Goal: Information Seeking & Learning: Learn about a topic

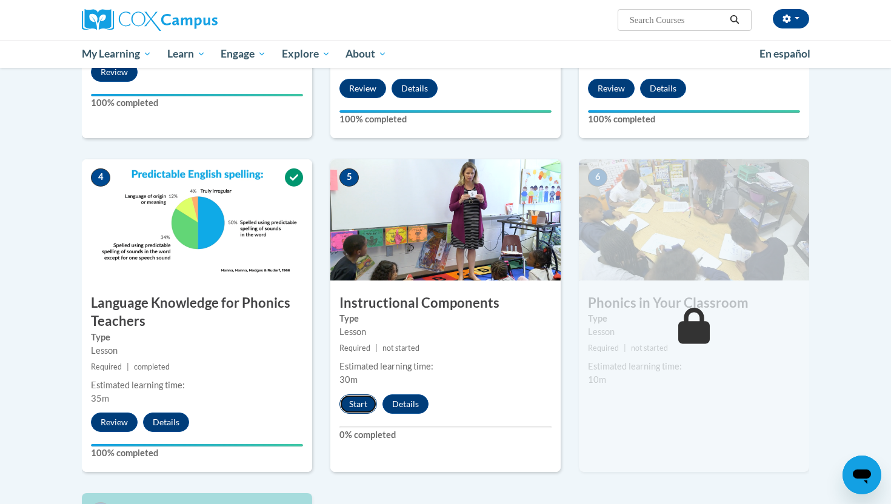
click at [361, 404] on button "Start" at bounding box center [358, 403] width 38 height 19
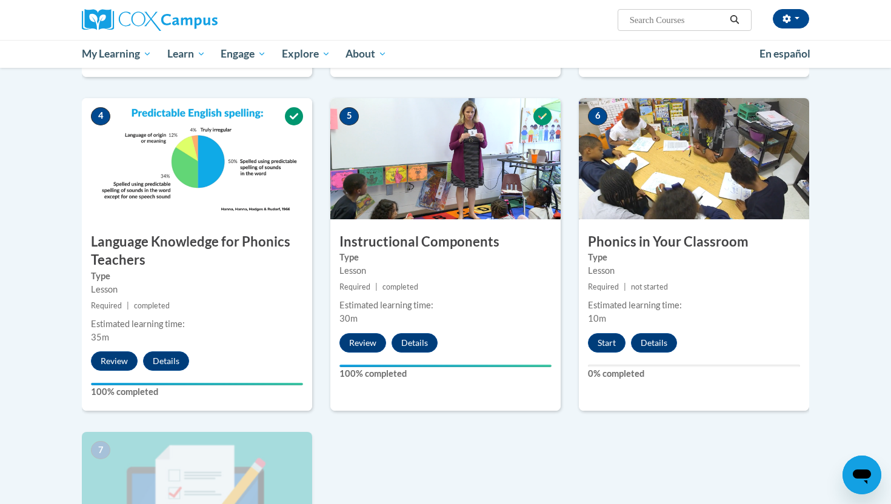
scroll to position [533, 0]
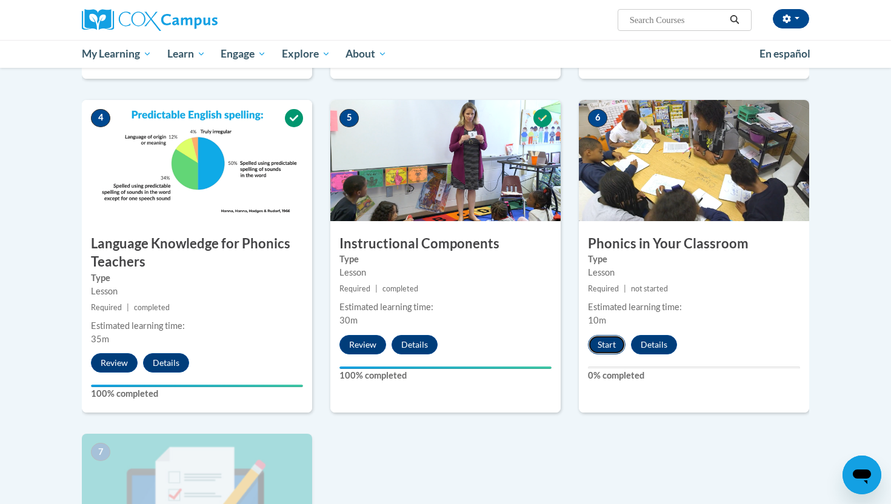
click at [608, 343] on button "Start" at bounding box center [607, 344] width 38 height 19
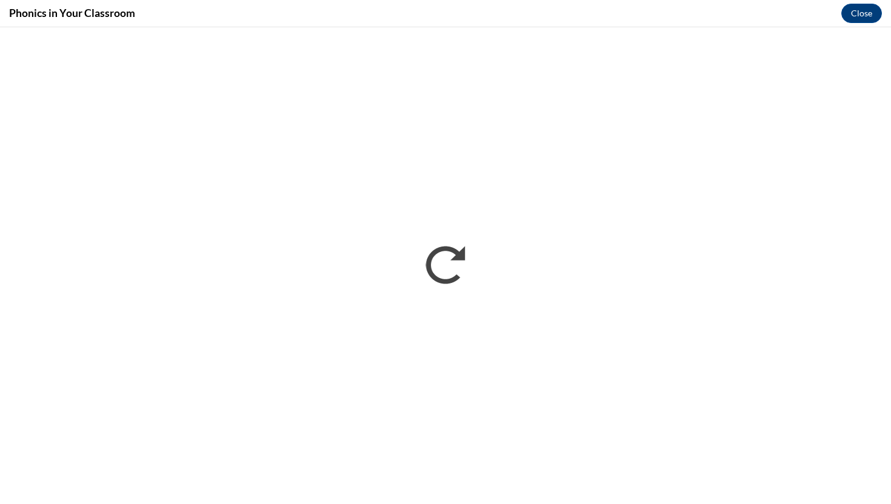
scroll to position [0, 0]
click at [863, 6] on button "Close" at bounding box center [861, 13] width 41 height 19
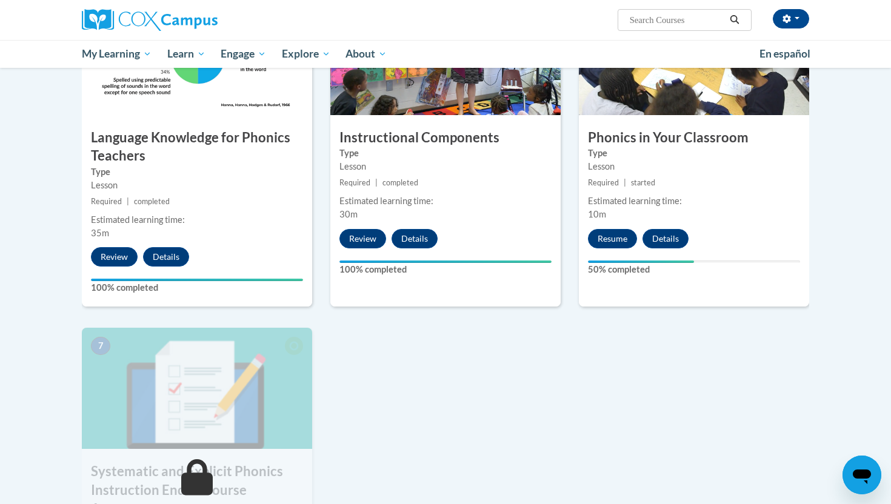
scroll to position [640, 0]
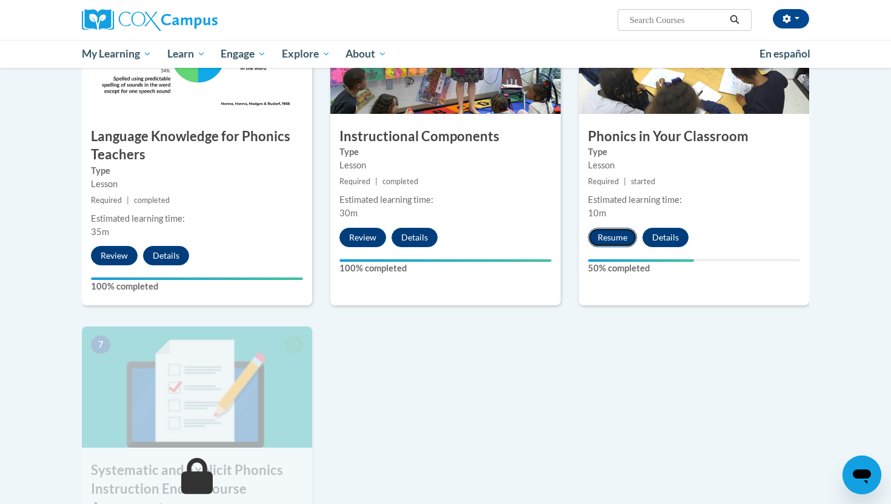
click at [615, 231] on button "Resume" at bounding box center [612, 237] width 49 height 19
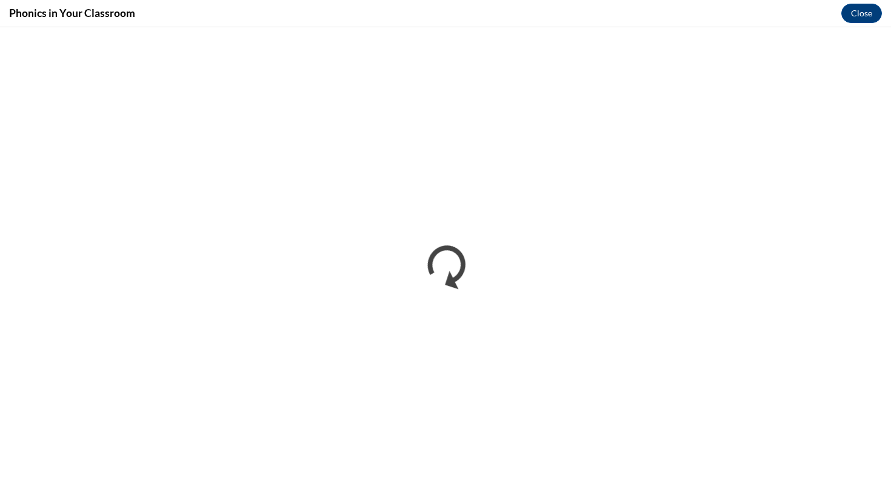
scroll to position [0, 0]
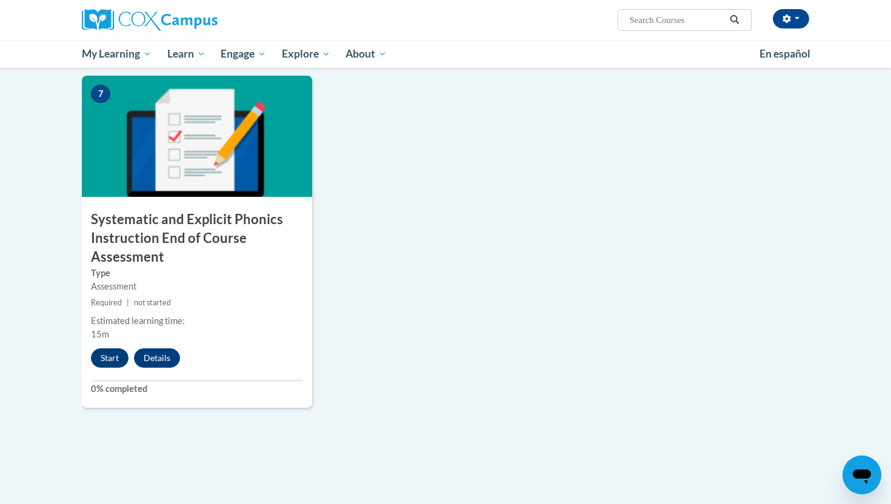
scroll to position [892, 0]
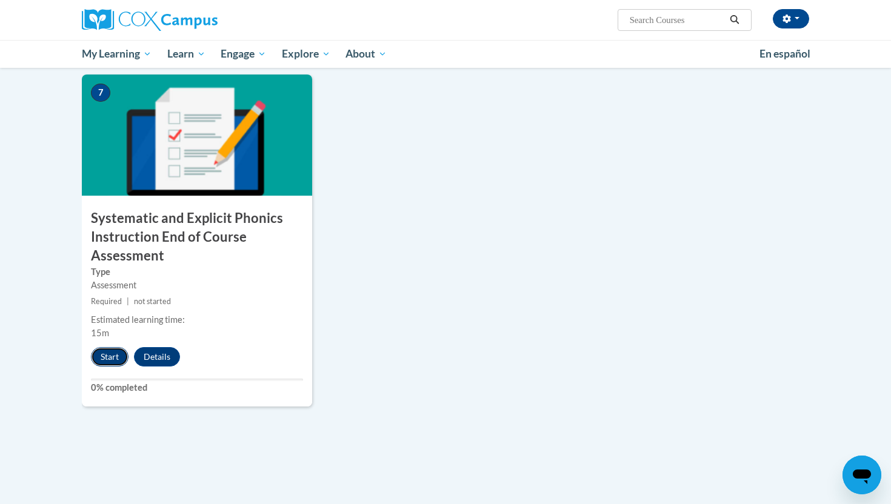
click at [113, 358] on button "Start" at bounding box center [110, 356] width 38 height 19
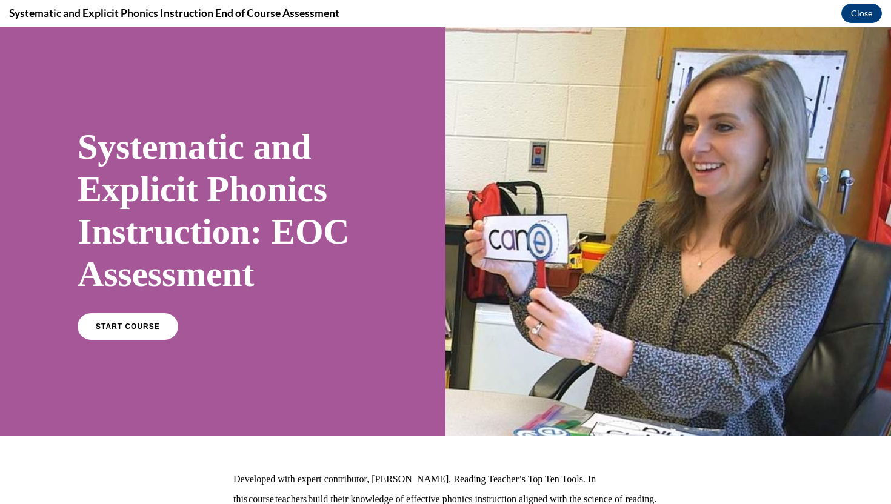
scroll to position [148, 0]
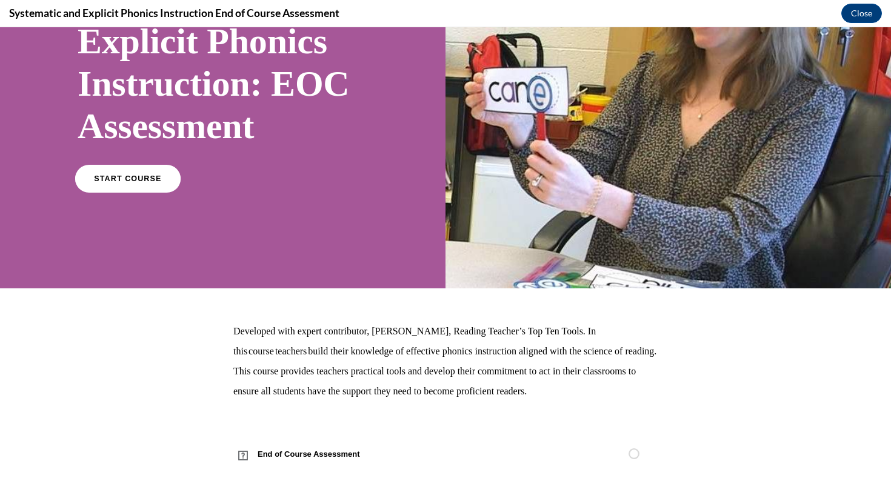
click at [128, 181] on span "START COURSE" at bounding box center [127, 179] width 67 height 9
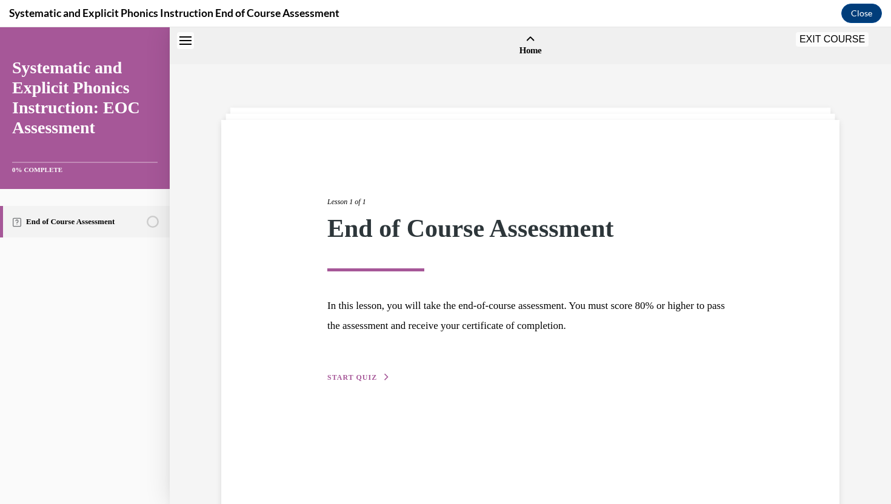
scroll to position [38, 0]
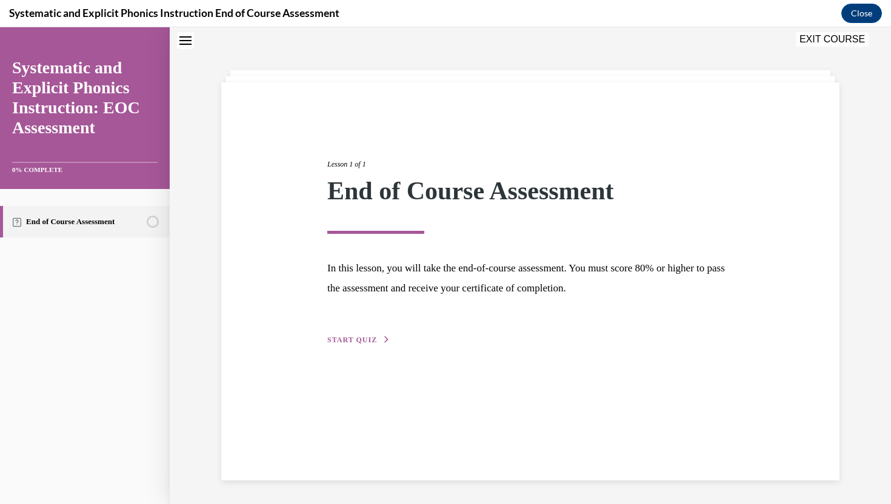
click at [373, 340] on span "START QUIZ" at bounding box center [352, 340] width 50 height 8
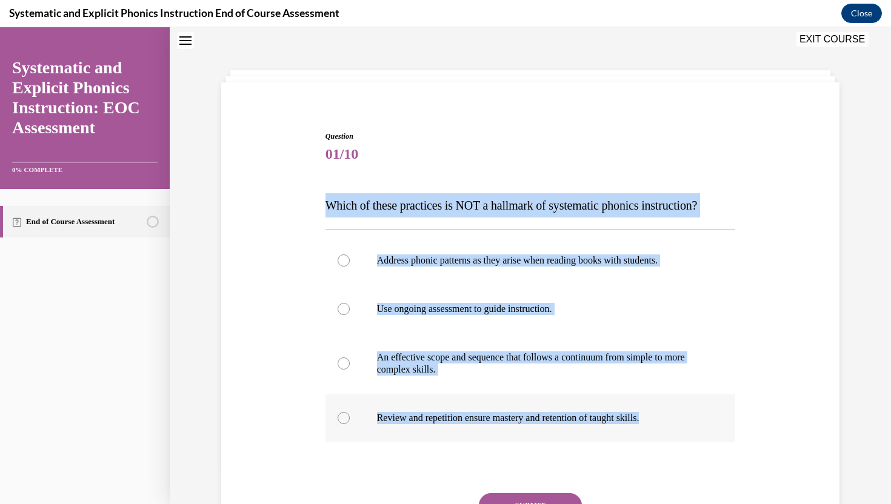
drag, startPoint x: 325, startPoint y: 202, endPoint x: 665, endPoint y: 419, distance: 403.8
click at [665, 419] on div "Question 01/10 Which of these practices is NOT a hallmark of systematic phonics…" at bounding box center [530, 362] width 410 height 462
copy div "Which of these practices is NOT a hallmark of systematic phonics instruction? A…"
click at [458, 267] on div at bounding box center [530, 260] width 410 height 48
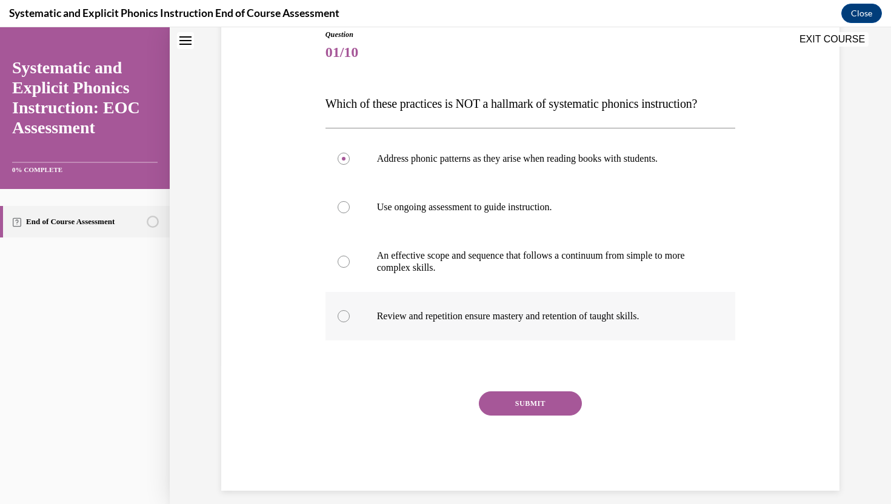
scroll to position [142, 0]
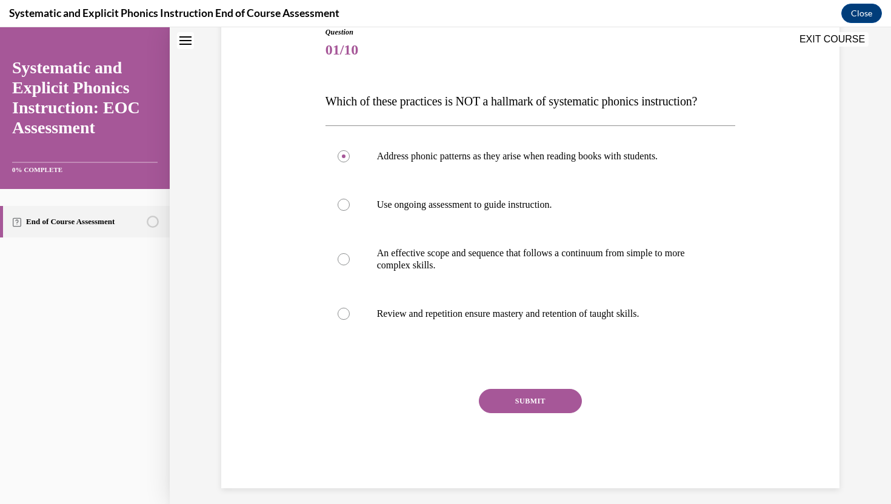
click at [545, 402] on button "SUBMIT" at bounding box center [530, 401] width 103 height 24
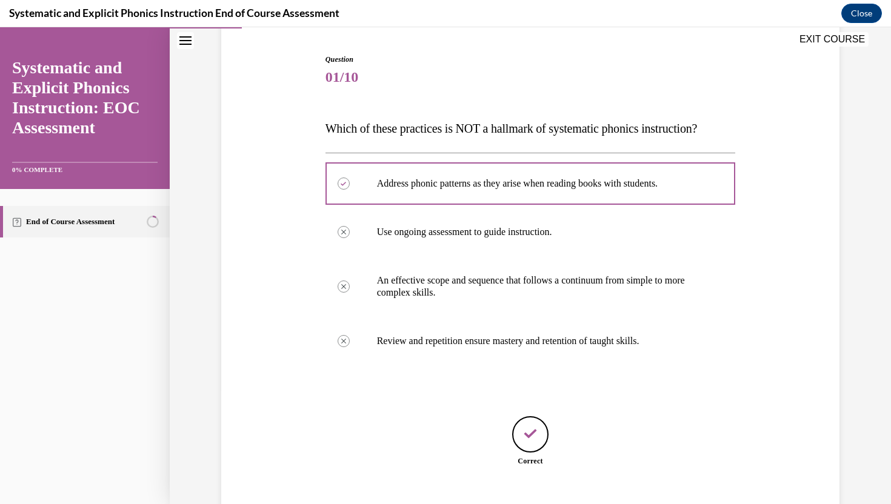
scroll to position [188, 0]
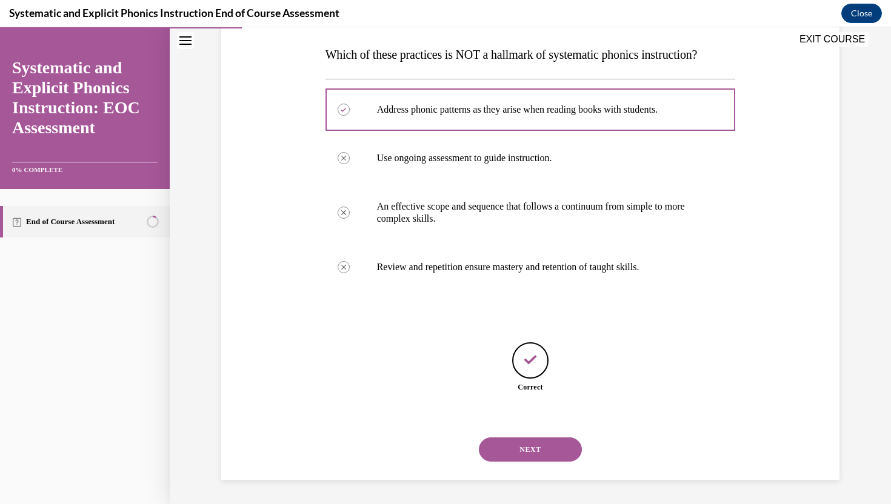
click at [528, 444] on button "NEXT" at bounding box center [530, 449] width 103 height 24
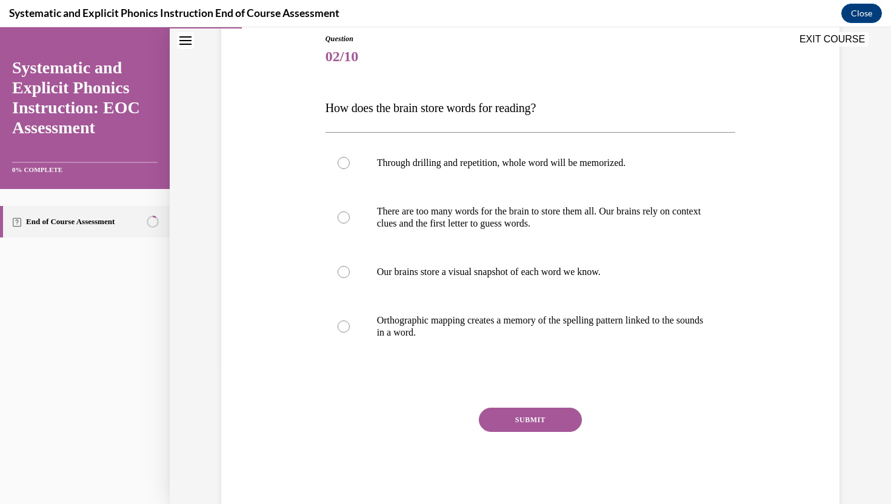
scroll to position [154, 0]
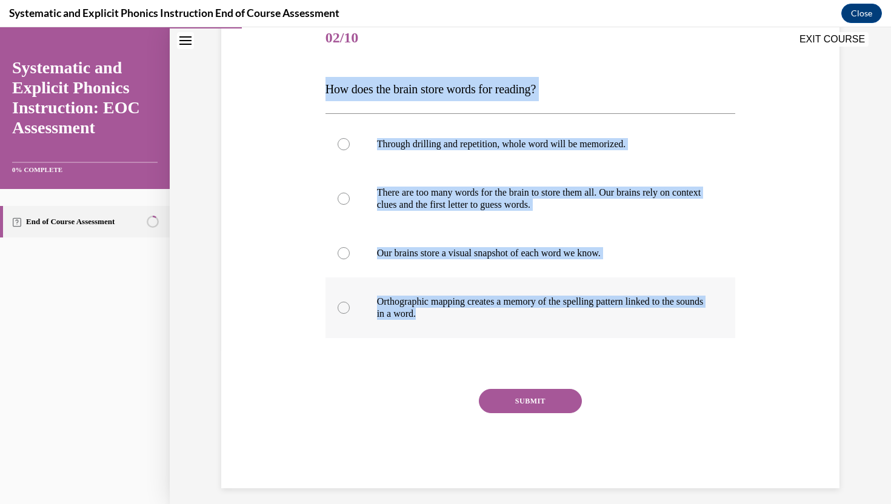
drag, startPoint x: 325, startPoint y: 90, endPoint x: 496, endPoint y: 317, distance: 283.9
click at [496, 317] on div "Question 02/10 How does the brain store words for reading? Through drilling and…" at bounding box center [530, 252] width 410 height 474
copy div "How does the brain store words for reading? Through drilling and repetition, wh…"
click at [438, 307] on p "Orthographic mapping creates a memory of the spelling pattern linked to the sou…" at bounding box center [541, 308] width 328 height 24
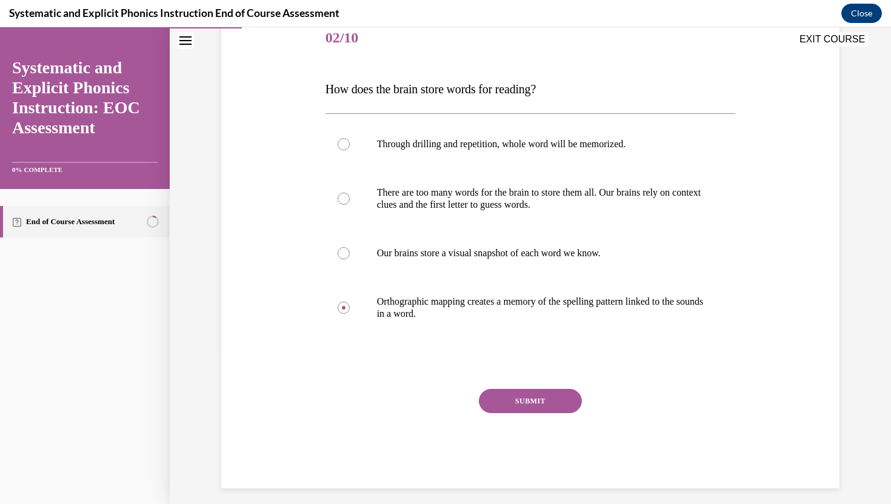
click at [513, 393] on button "SUBMIT" at bounding box center [530, 401] width 103 height 24
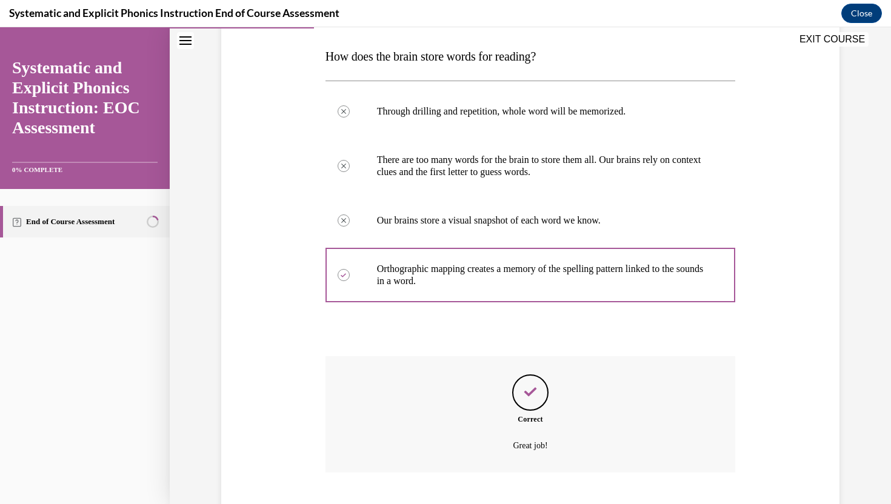
scroll to position [261, 0]
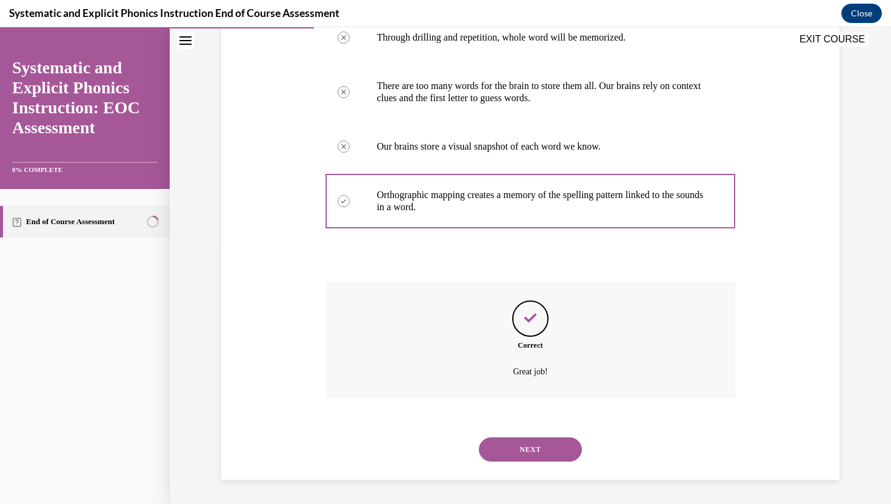
click at [513, 440] on button "NEXT" at bounding box center [530, 449] width 103 height 24
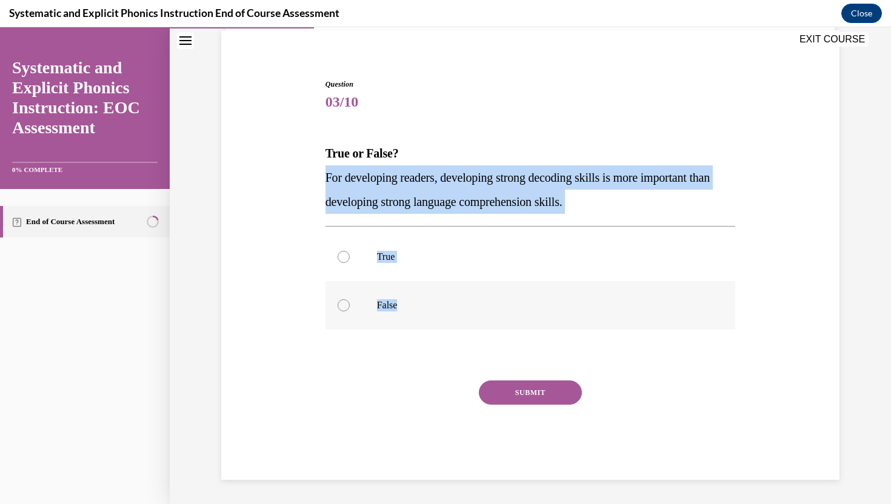
drag, startPoint x: 325, startPoint y: 176, endPoint x: 407, endPoint y: 309, distance: 156.1
click at [407, 309] on div "Question 03/10 True or False? For developing readers, developing strong decodin…" at bounding box center [530, 279] width 410 height 401
copy div "For developing readers, developing strong decoding skills is more important tha…"
click at [404, 303] on p "False" at bounding box center [541, 305] width 328 height 12
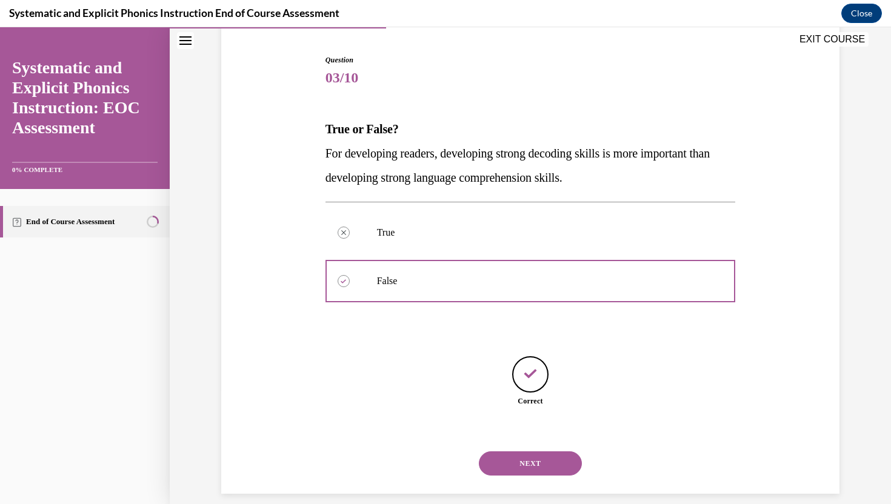
scroll to position [128, 0]
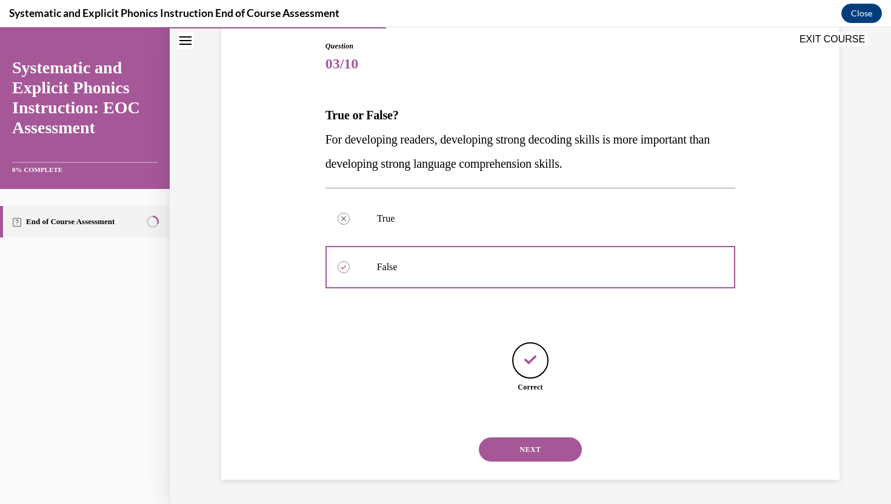
click at [525, 445] on button "NEXT" at bounding box center [530, 449] width 103 height 24
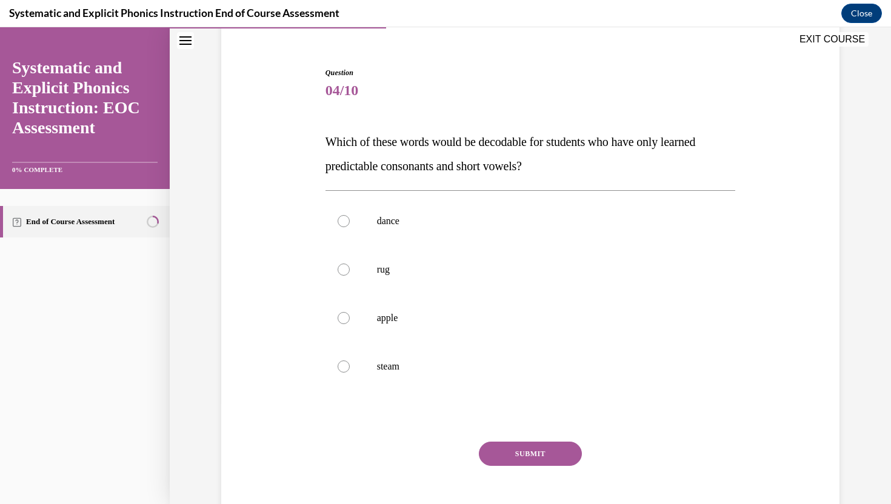
scroll to position [115, 0]
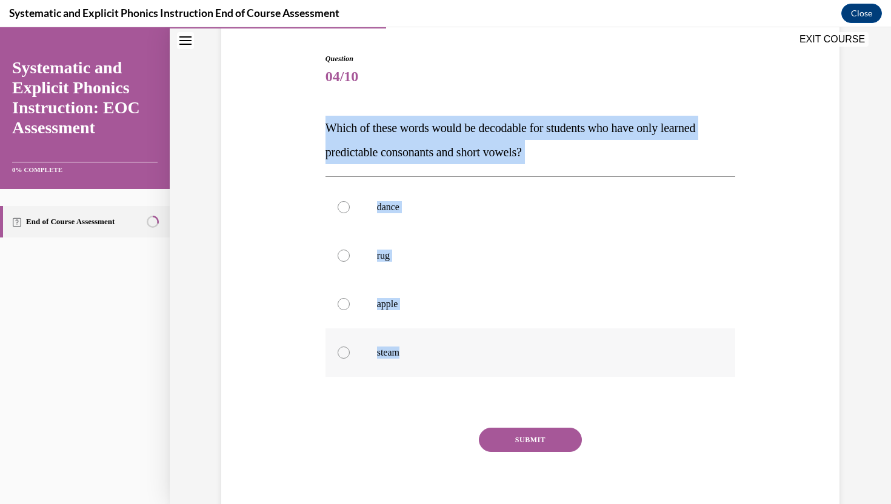
drag, startPoint x: 325, startPoint y: 127, endPoint x: 424, endPoint y: 356, distance: 248.9
click at [424, 356] on div "Question 04/10 Which of these words would be decodable for students who have on…" at bounding box center [530, 290] width 410 height 474
copy div "Which of these words would be decodable for students who have only learned pred…"
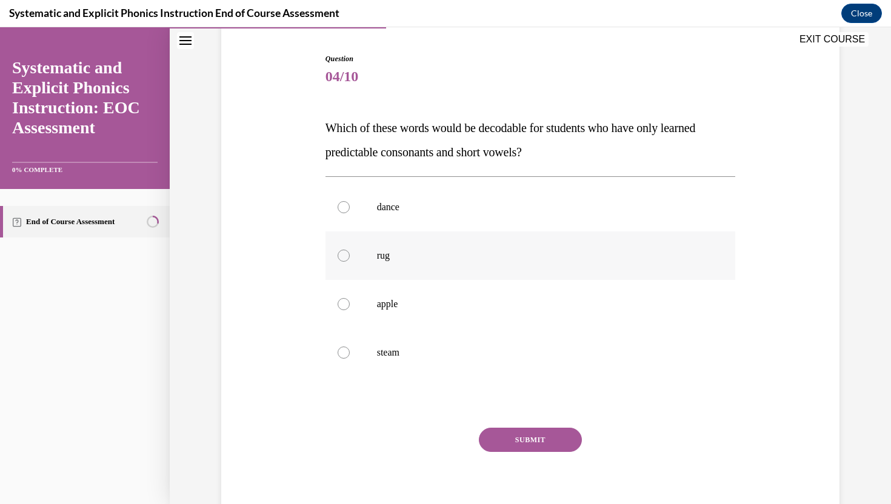
click at [414, 245] on div at bounding box center [530, 255] width 410 height 48
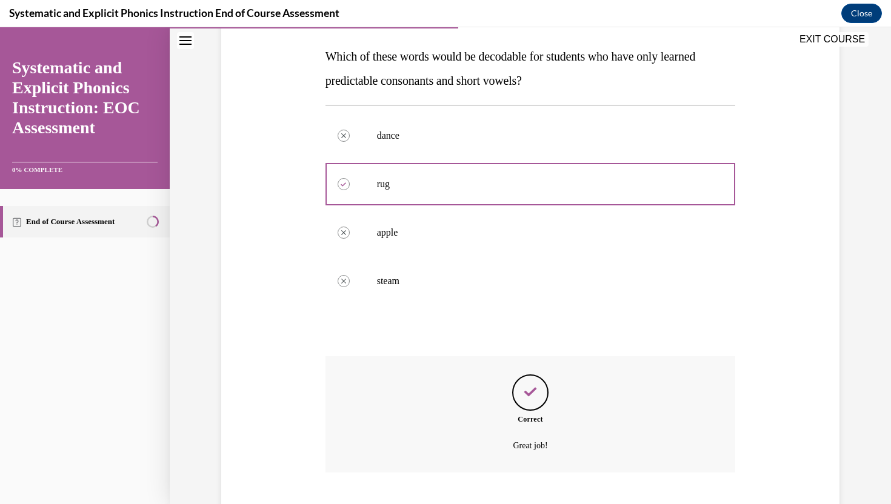
scroll to position [261, 0]
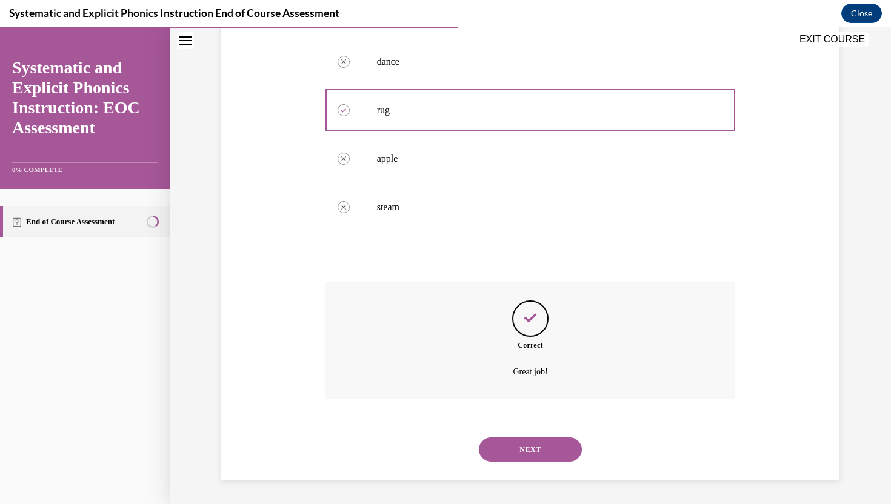
click at [507, 447] on button "NEXT" at bounding box center [530, 449] width 103 height 24
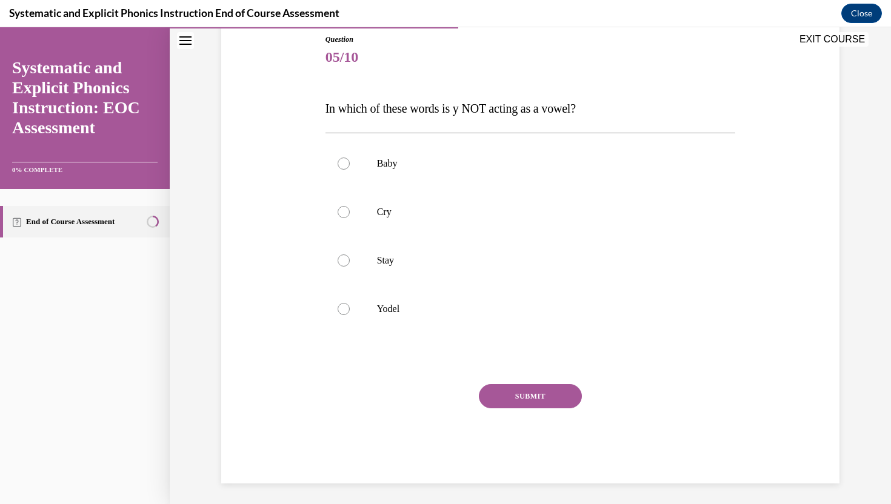
scroll to position [138, 0]
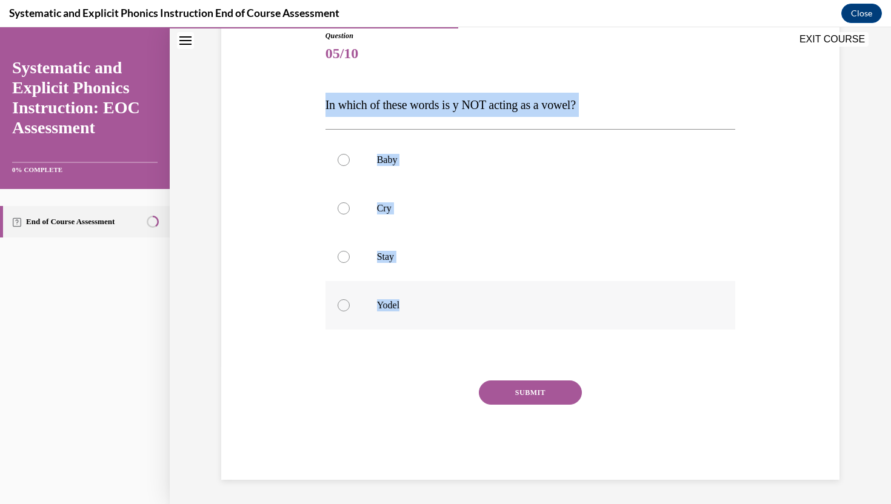
drag, startPoint x: 322, startPoint y: 110, endPoint x: 419, endPoint y: 303, distance: 216.2
click at [419, 303] on div "Question 05/10 In which of these words is y NOT acting as a vowel? Baby Cry Sta…" at bounding box center [530, 246] width 416 height 468
copy div "In which of these words is y NOT acting as a vowel? Baby Cry Stay Yodel"
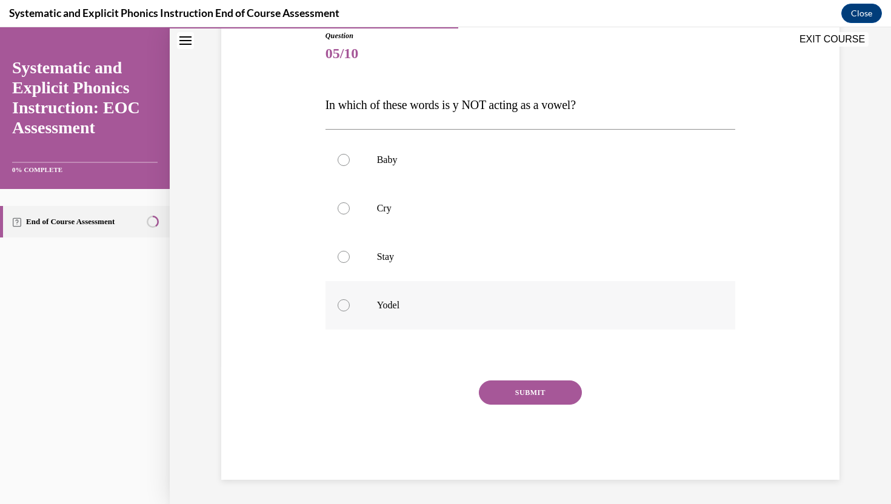
click at [422, 301] on p "Yodel" at bounding box center [541, 305] width 328 height 12
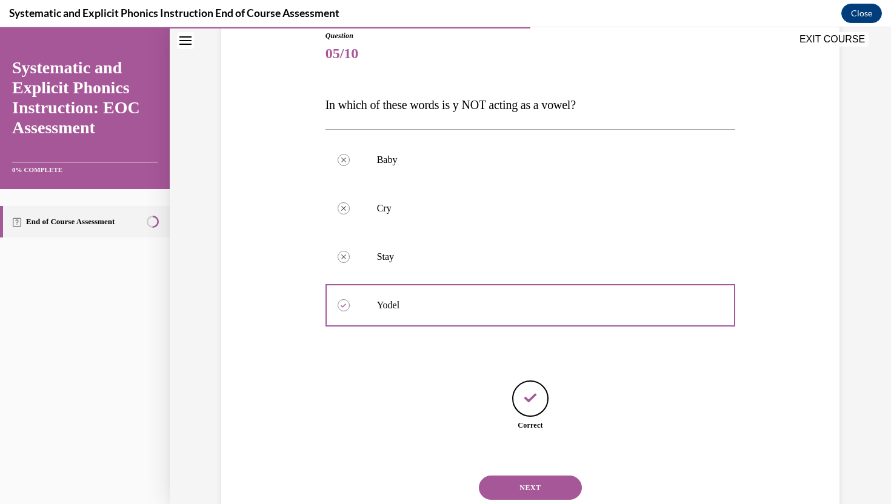
scroll to position [176, 0]
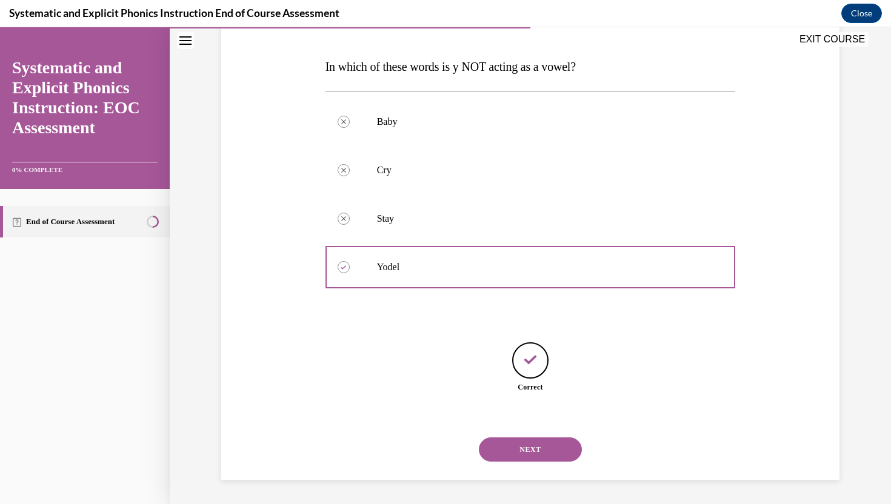
click at [525, 450] on button "NEXT" at bounding box center [530, 449] width 103 height 24
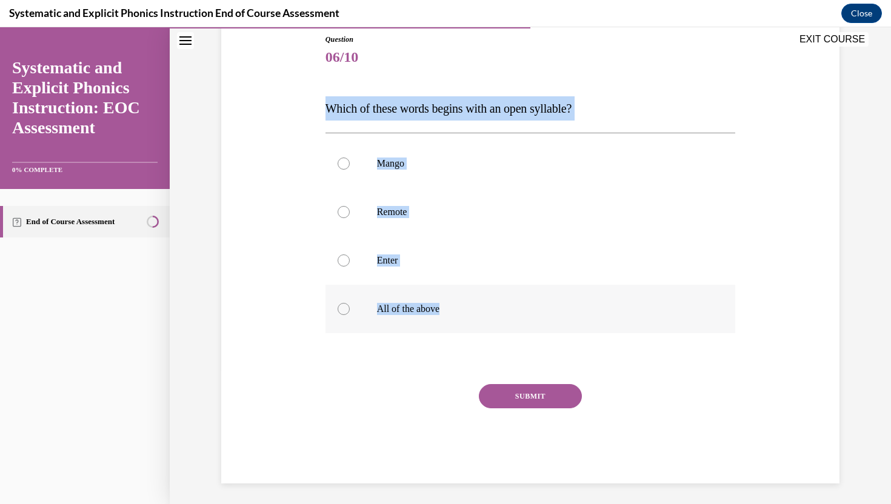
drag, startPoint x: 331, startPoint y: 110, endPoint x: 454, endPoint y: 313, distance: 236.8
click at [454, 313] on div "Question 06/10 Which of these words begins with an open syllable? Mango Remote …" at bounding box center [530, 259] width 410 height 450
copy div "Which of these words begins with an open syllable? Mango Remote Enter All of th…"
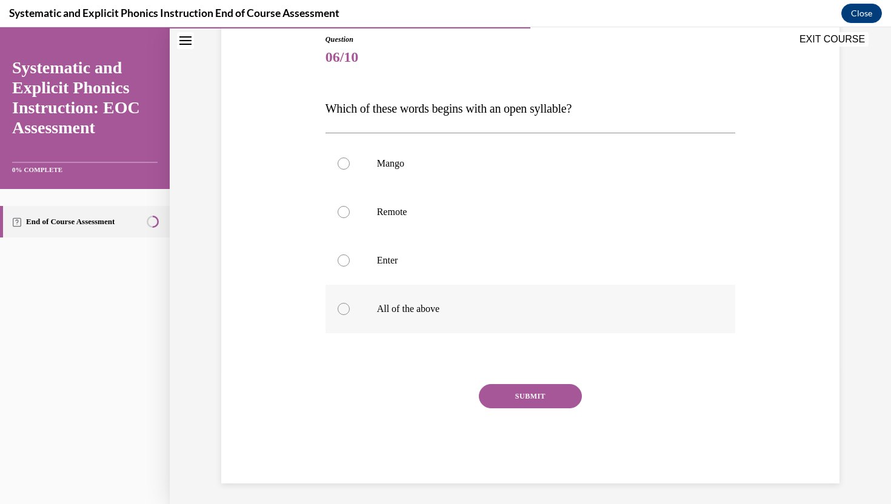
click at [464, 314] on div at bounding box center [530, 309] width 410 height 48
click at [501, 396] on button "SUBMIT" at bounding box center [530, 396] width 103 height 24
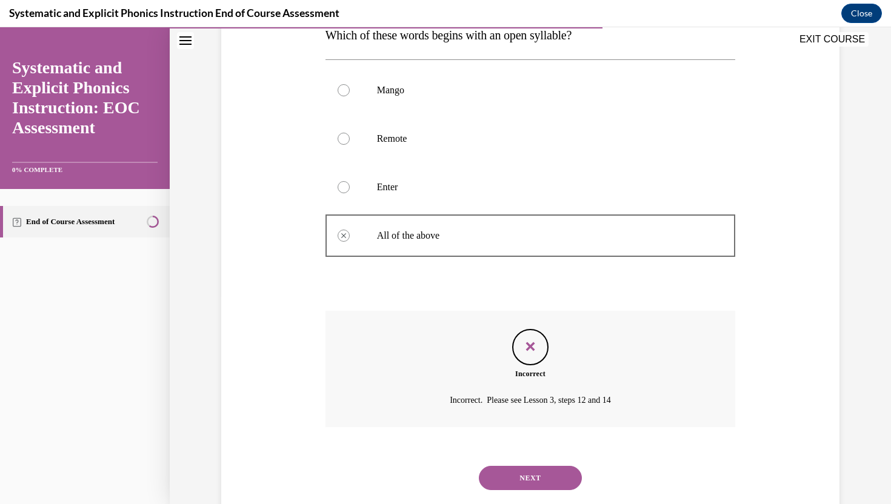
click at [515, 479] on button "NEXT" at bounding box center [530, 478] width 103 height 24
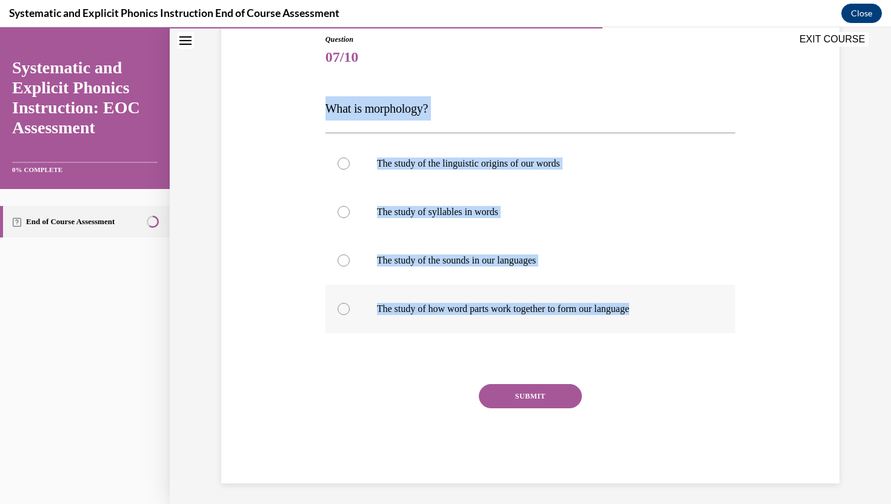
drag, startPoint x: 325, startPoint y: 108, endPoint x: 656, endPoint y: 313, distance: 388.6
click at [656, 313] on div "Question 07/10 What is morphology? The study of the linguistic origins of our w…" at bounding box center [530, 259] width 410 height 450
copy div "What is morphology? The study of the linguistic origins of our words The study …"
click at [502, 309] on p "The study of how word parts work together to form our language" at bounding box center [541, 309] width 328 height 12
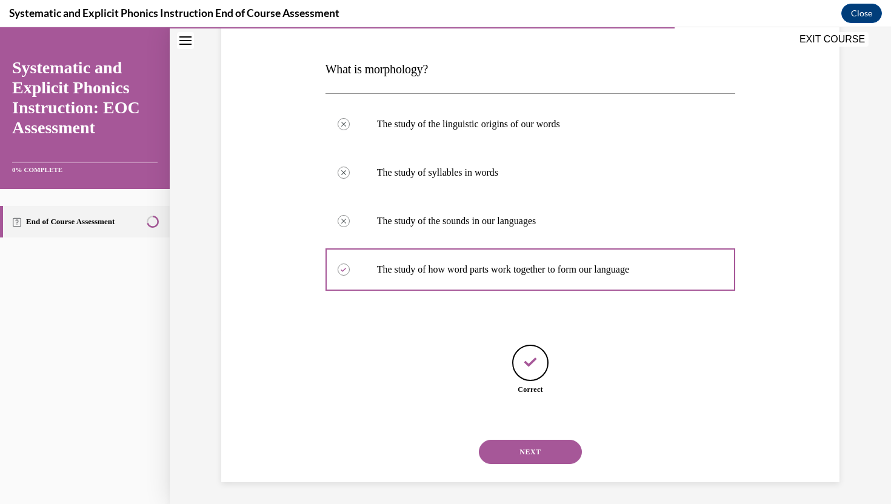
scroll to position [176, 0]
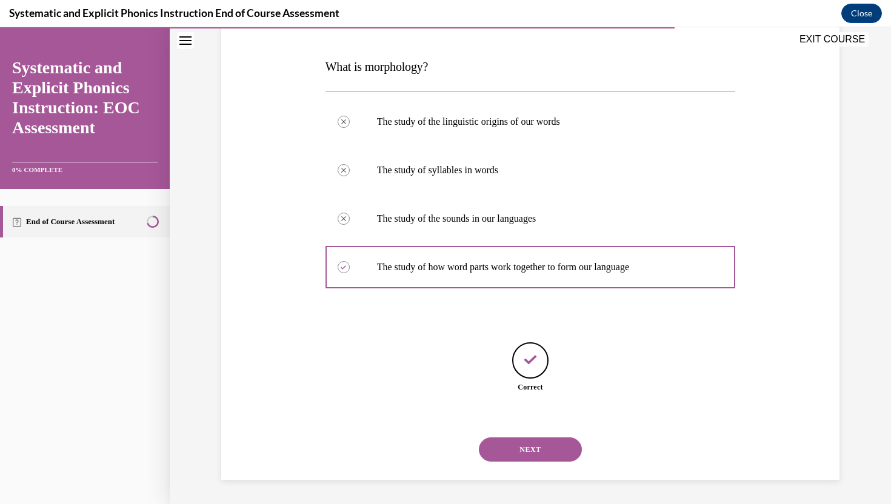
click at [514, 450] on button "NEXT" at bounding box center [530, 449] width 103 height 24
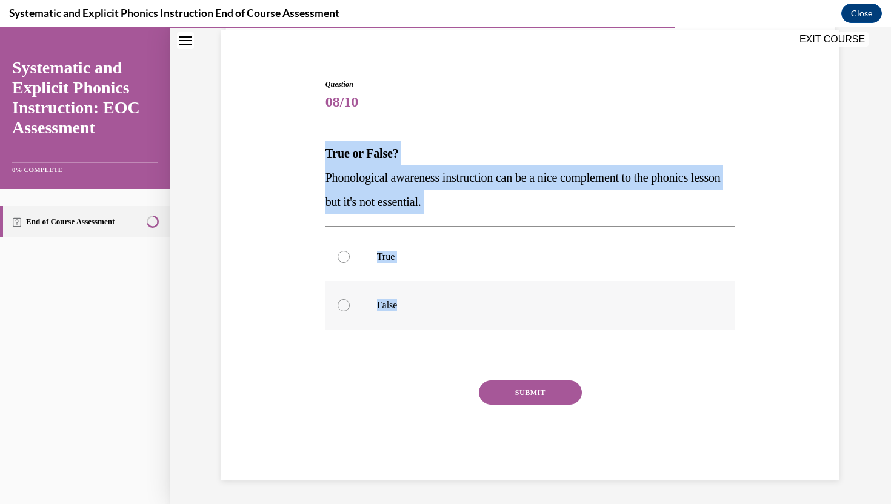
drag, startPoint x: 324, startPoint y: 150, endPoint x: 416, endPoint y: 304, distance: 179.1
click at [416, 304] on div "Question 08/10 True or False? Phonological awareness instruction can be a nice …" at bounding box center [530, 270] width 416 height 419
copy div "True or False? Phonological awareness instruction can be a nice complement to t…"
click at [454, 311] on p "False" at bounding box center [541, 305] width 328 height 12
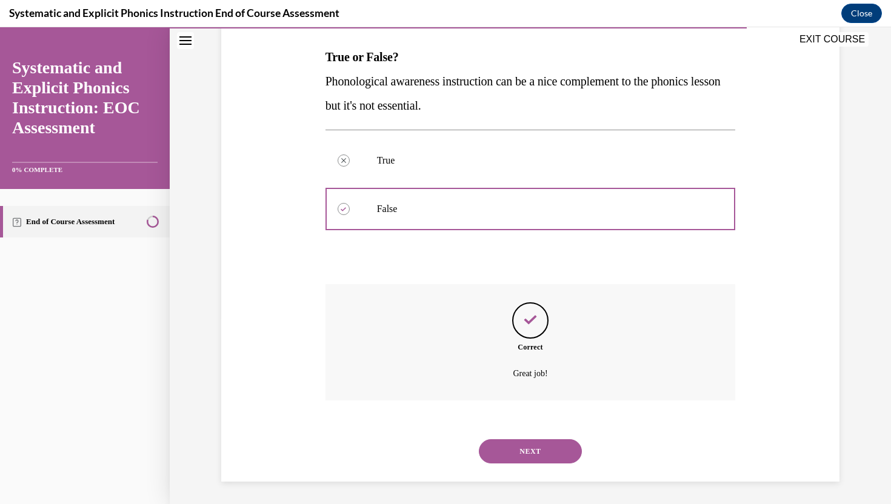
scroll to position [188, 0]
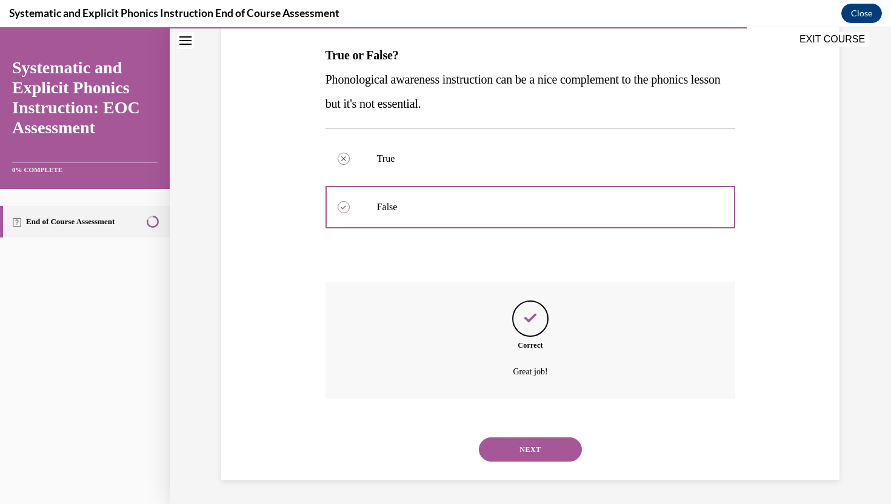
click at [503, 454] on button "NEXT" at bounding box center [530, 449] width 103 height 24
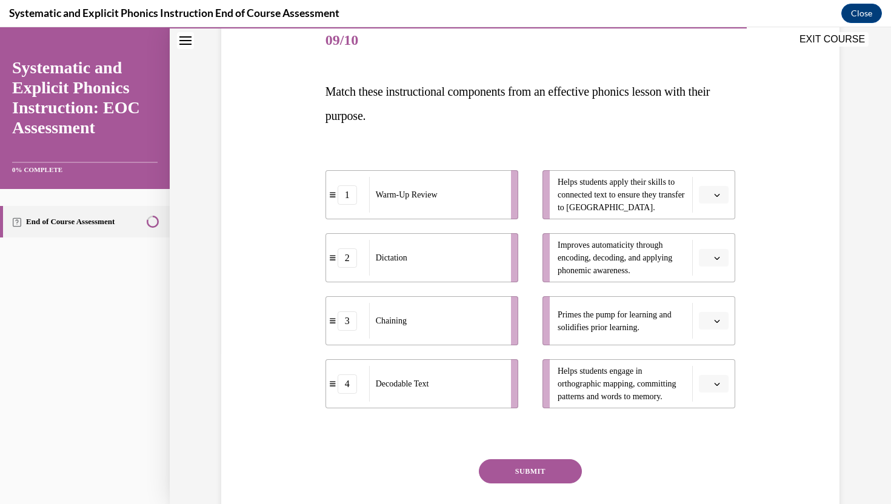
scroll to position [153, 0]
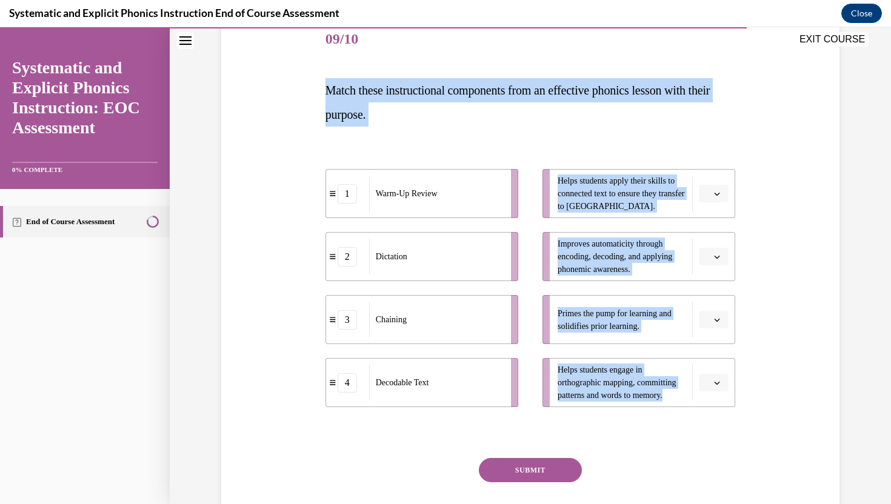
drag, startPoint x: 326, startPoint y: 88, endPoint x: 693, endPoint y: 394, distance: 477.5
click at [693, 394] on div "Question 09/10 Match these instructional components from an effective phonics l…" at bounding box center [530, 287] width 410 height 542
copy div "Match these instructional components from an effective phonics lesson with thei…"
click at [711, 318] on button "button" at bounding box center [714, 320] width 30 height 18
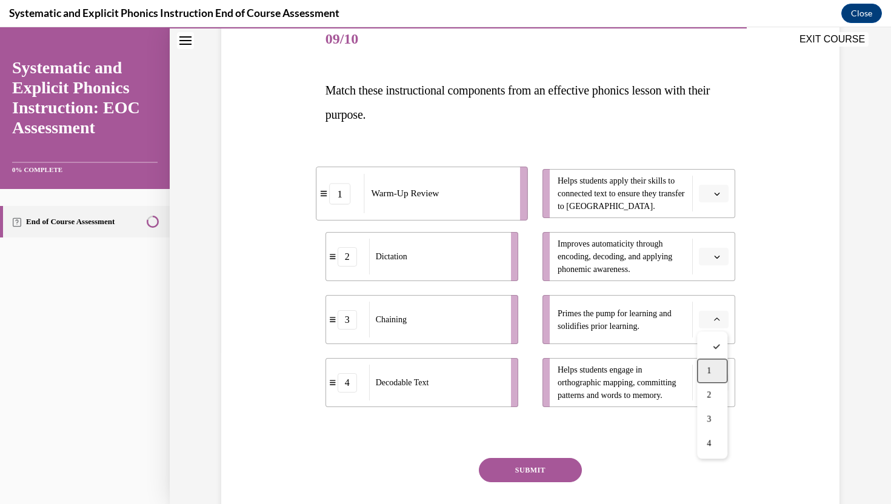
click at [709, 376] on span "1" at bounding box center [709, 371] width 4 height 10
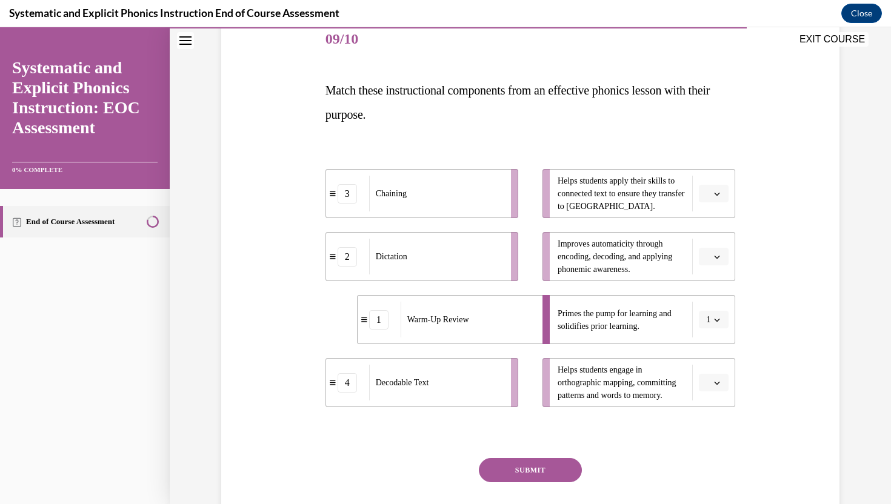
click at [710, 202] on button "button" at bounding box center [714, 194] width 30 height 18
click at [707, 259] on div "2" at bounding box center [712, 269] width 30 height 24
click at [709, 259] on span "Please select an option" at bounding box center [708, 257] width 4 height 12
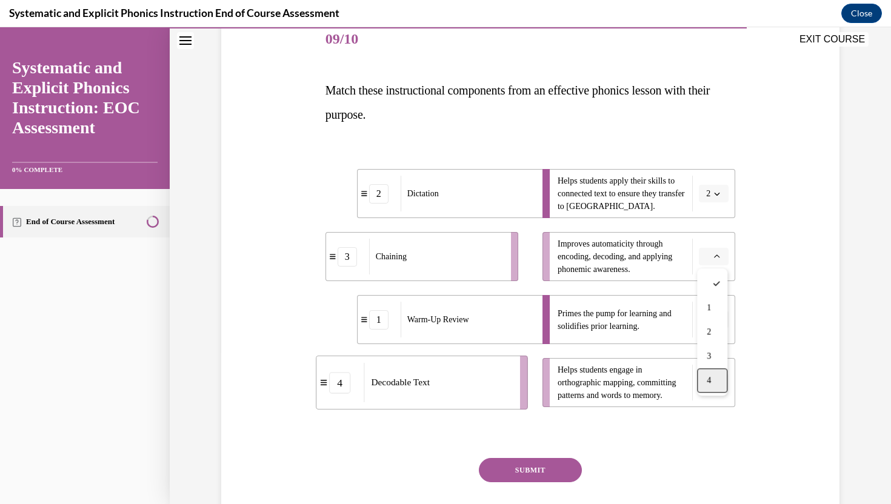
click at [708, 388] on div "4" at bounding box center [712, 380] width 30 height 24
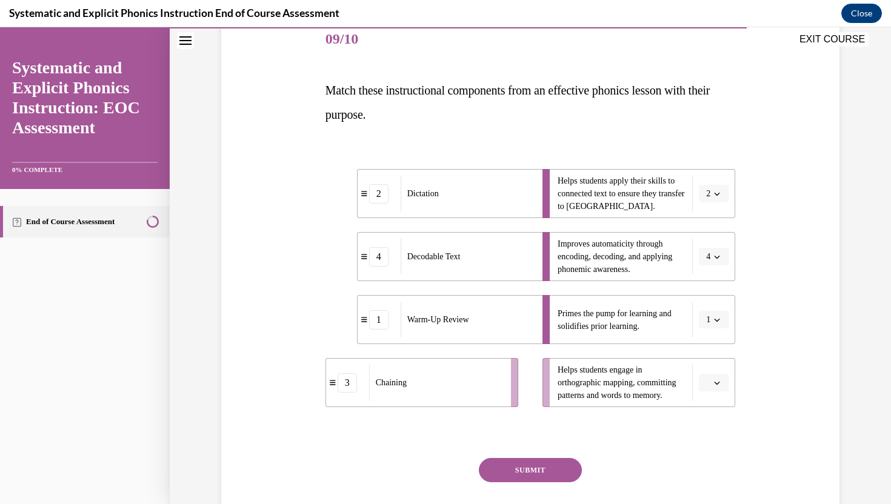
click at [714, 375] on button "button" at bounding box center [714, 383] width 30 height 18
click at [715, 338] on div "3" at bounding box center [712, 331] width 30 height 24
click at [557, 464] on button "SUBMIT" at bounding box center [530, 470] width 103 height 24
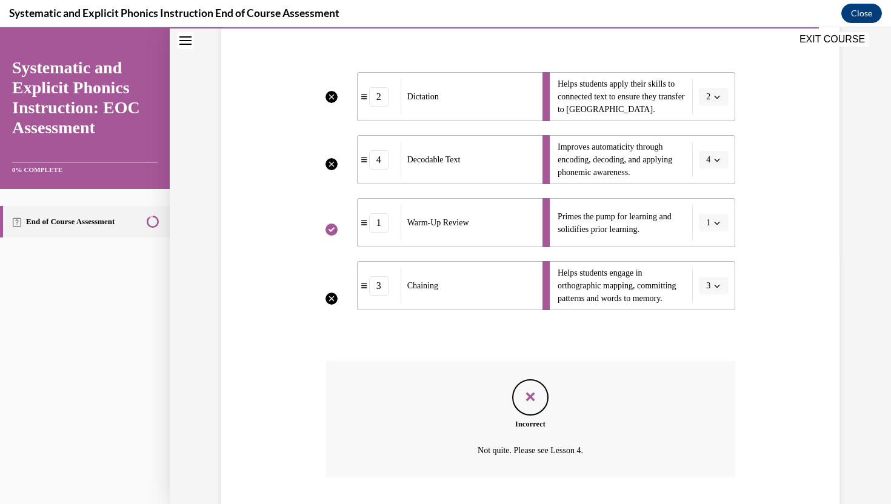
scroll to position [328, 0]
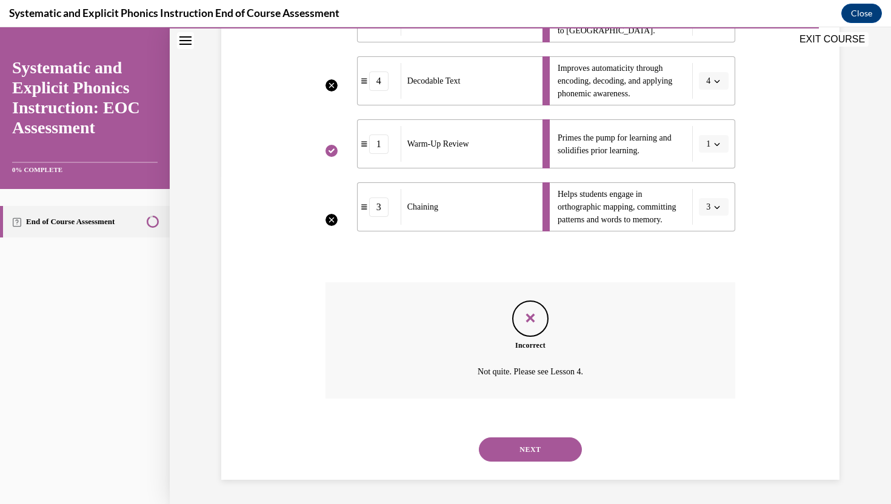
click at [529, 447] on button "NEXT" at bounding box center [530, 449] width 103 height 24
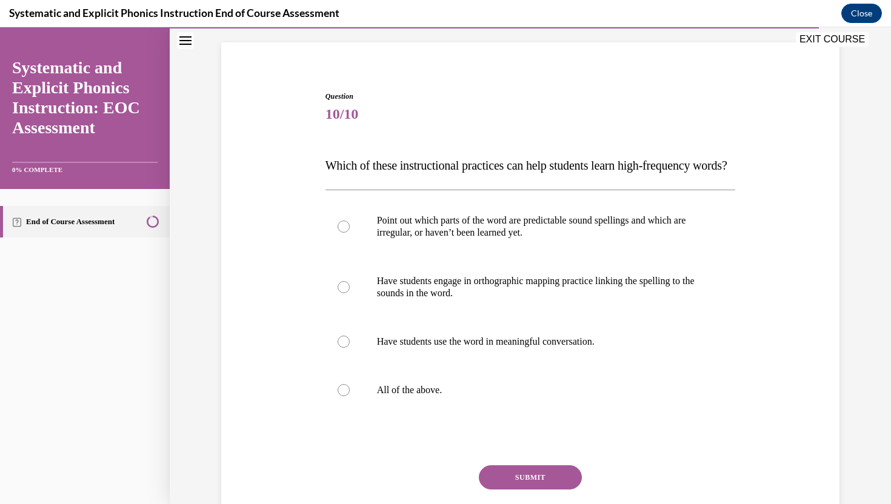
scroll to position [98, 0]
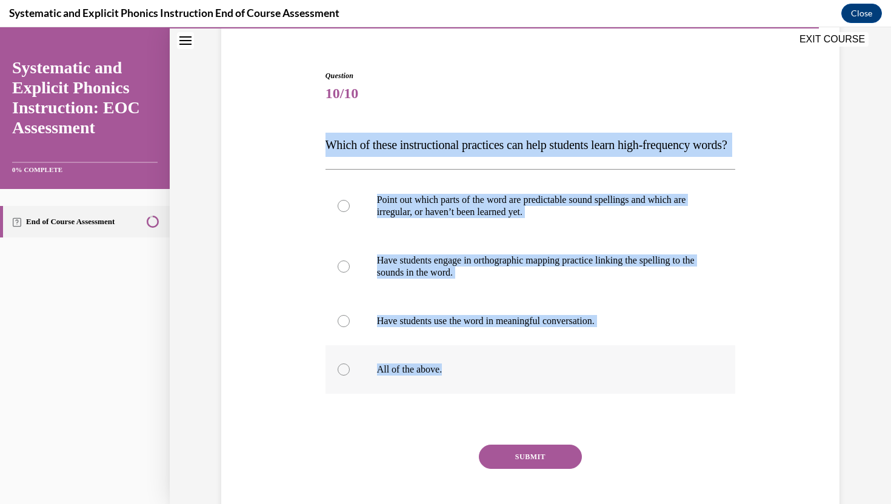
drag, startPoint x: 327, startPoint y: 142, endPoint x: 465, endPoint y: 393, distance: 286.4
click at [465, 393] on div "Question 10/10 Which of these instructional practices can help students learn h…" at bounding box center [530, 307] width 410 height 474
copy div "Which of these instructional practices can help students learn high-frequency w…"
click at [468, 376] on p "All of the above." at bounding box center [541, 370] width 328 height 12
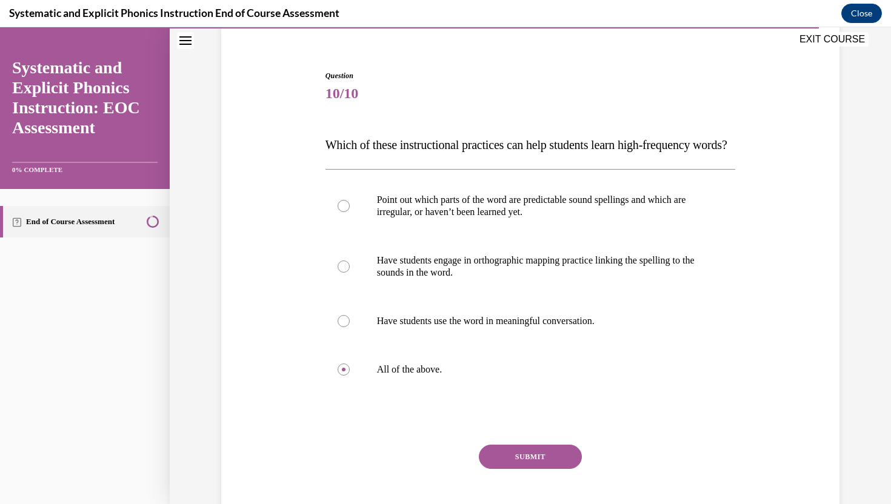
click at [526, 469] on button "SUBMIT" at bounding box center [530, 457] width 103 height 24
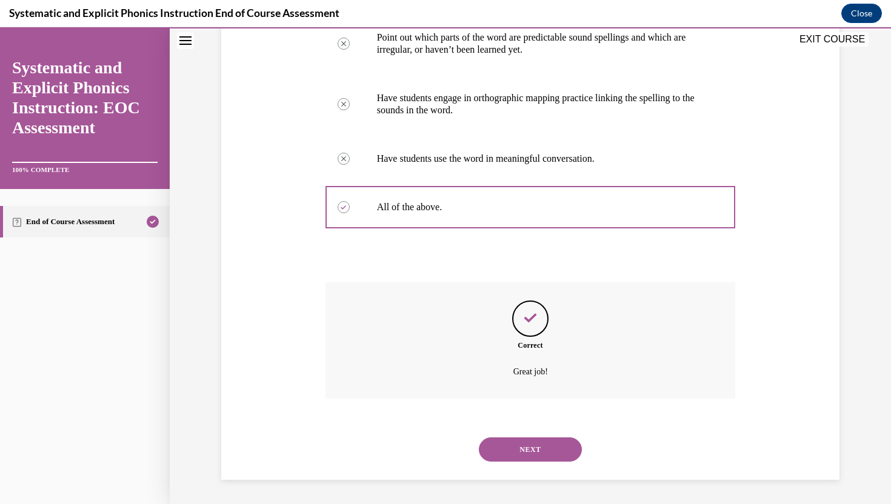
scroll to position [285, 0]
click at [526, 453] on button "NEXT" at bounding box center [530, 449] width 103 height 24
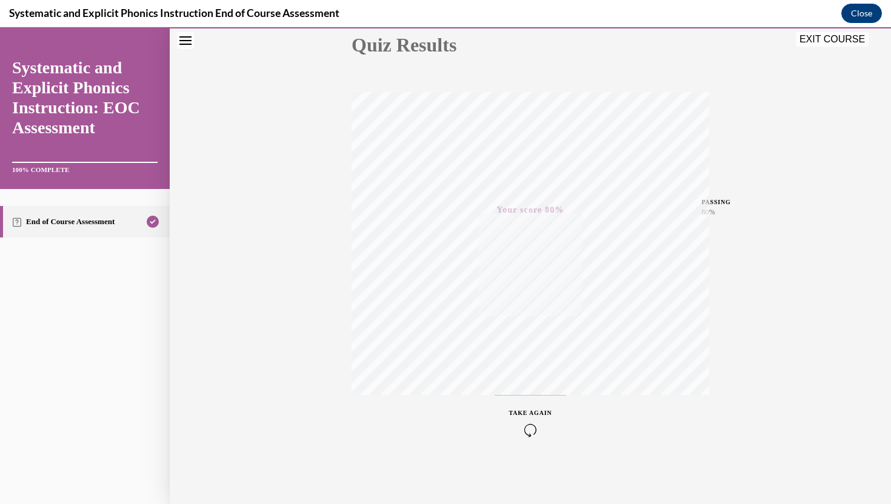
click at [828, 39] on button "EXIT COURSE" at bounding box center [832, 39] width 73 height 15
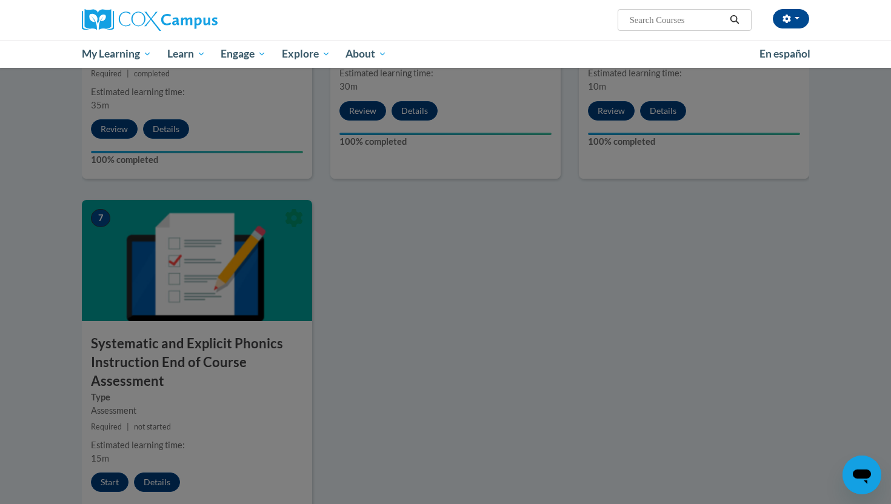
scroll to position [699, 0]
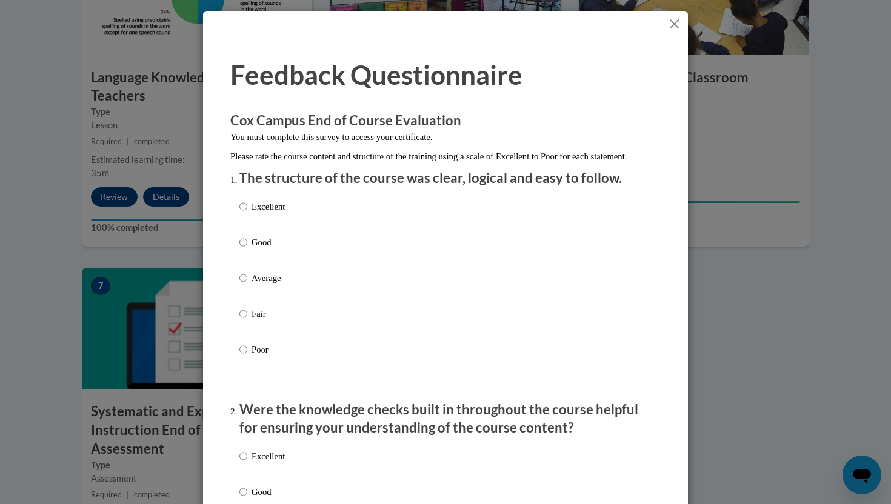
click at [261, 213] on p "Excellent" at bounding box center [267, 206] width 33 height 13
click at [247, 213] on input "Excellent" at bounding box center [243, 206] width 8 height 13
radio input "true"
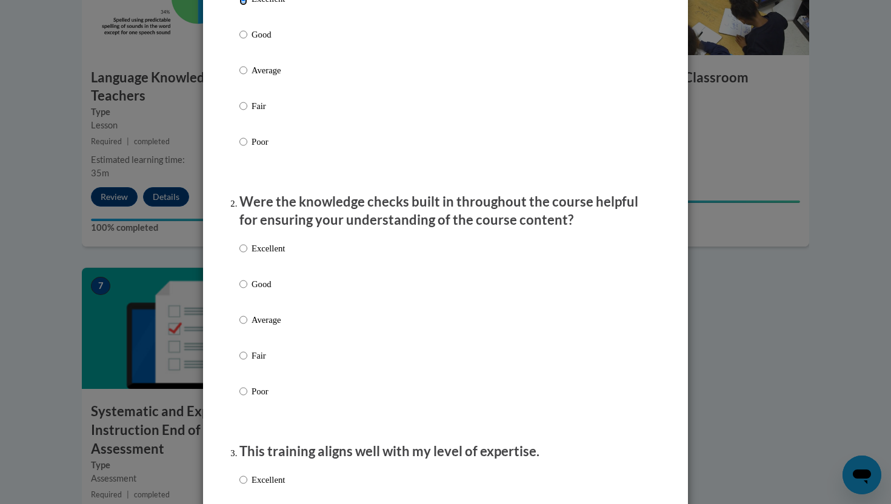
scroll to position [291, 0]
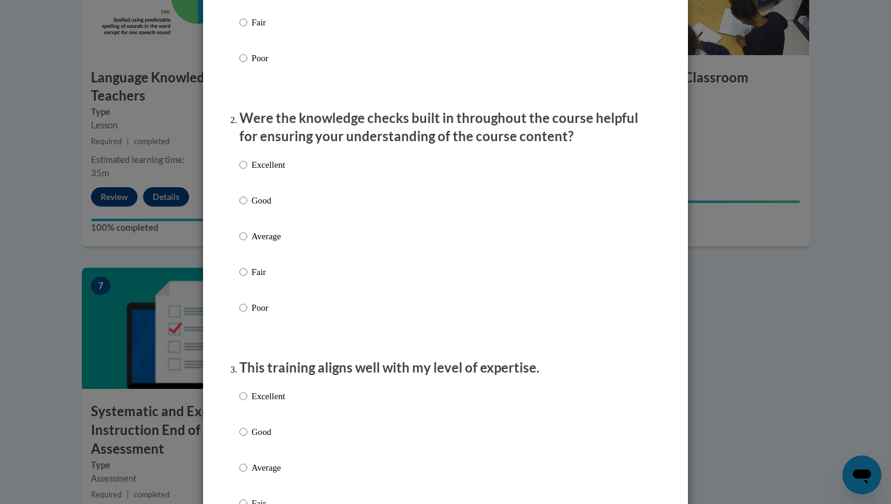
click at [255, 171] on p "Excellent" at bounding box center [267, 164] width 33 height 13
click at [247, 171] on input "Excellent" at bounding box center [243, 164] width 8 height 13
radio input "true"
click at [265, 403] on p "Excellent" at bounding box center [267, 396] width 33 height 13
click at [247, 403] on input "Excellent" at bounding box center [243, 396] width 8 height 13
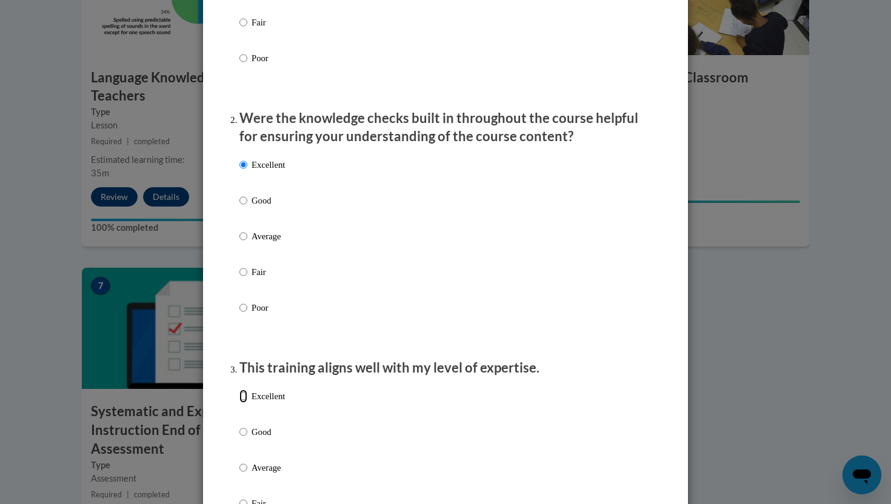
radio input "true"
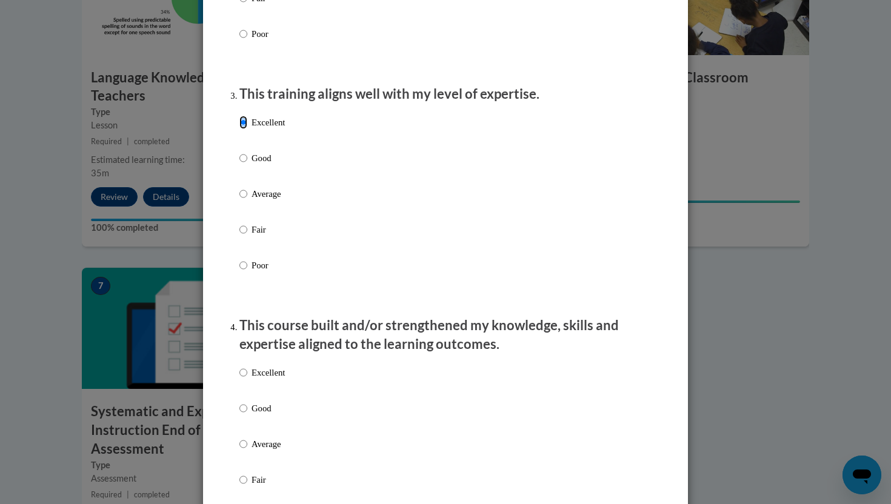
scroll to position [740, 0]
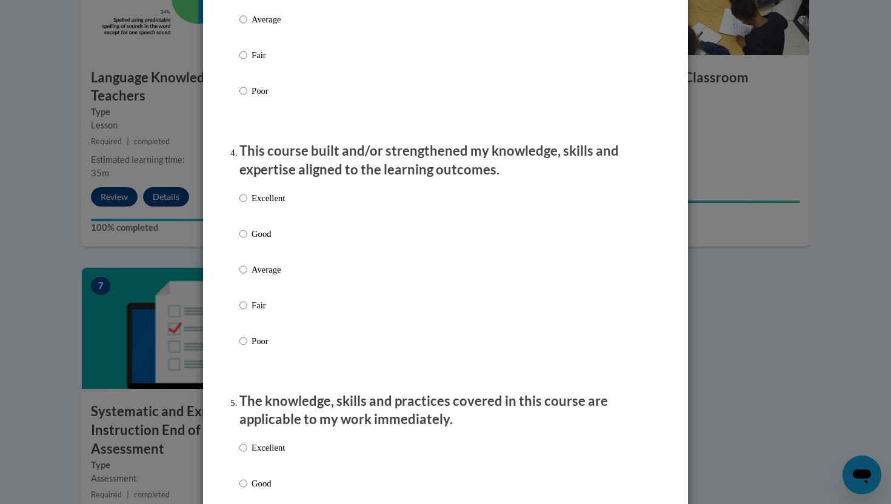
click at [252, 205] on p "Excellent" at bounding box center [267, 197] width 33 height 13
click at [247, 205] on input "Excellent" at bounding box center [243, 197] width 8 height 13
radio input "true"
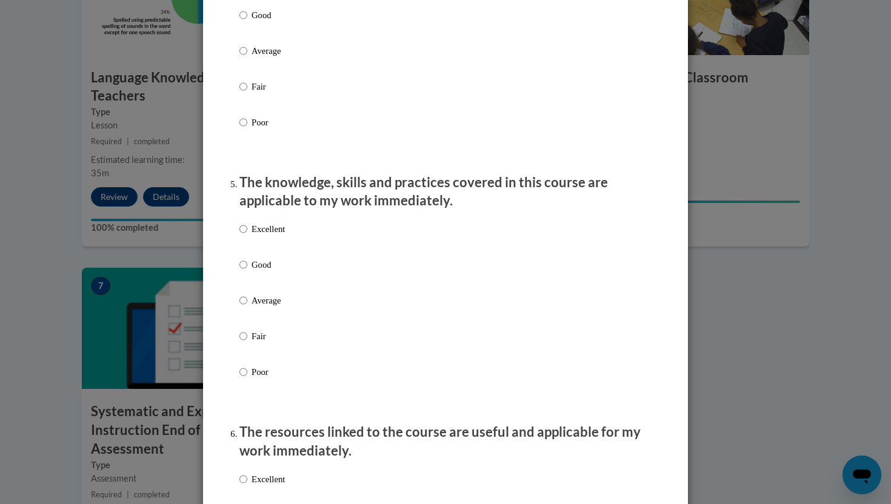
scroll to position [1051, 0]
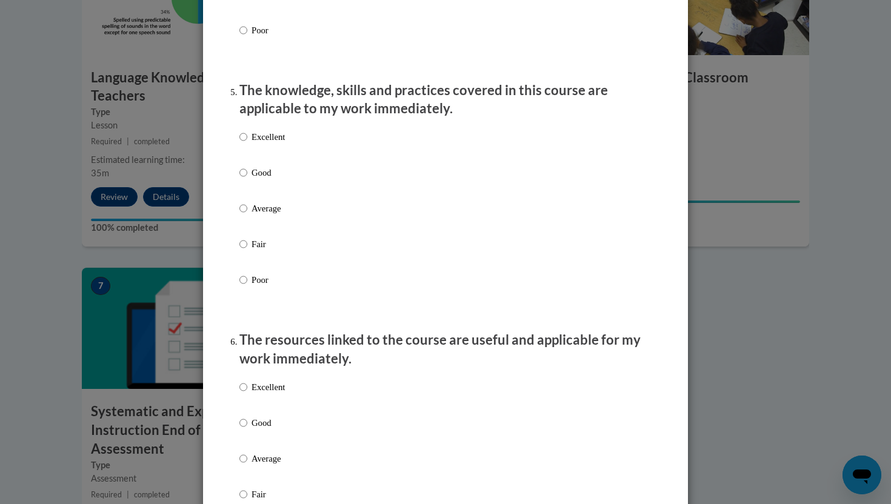
click at [263, 144] on p "Excellent" at bounding box center [267, 136] width 33 height 13
click at [247, 144] on input "Excellent" at bounding box center [243, 136] width 8 height 13
radio input "true"
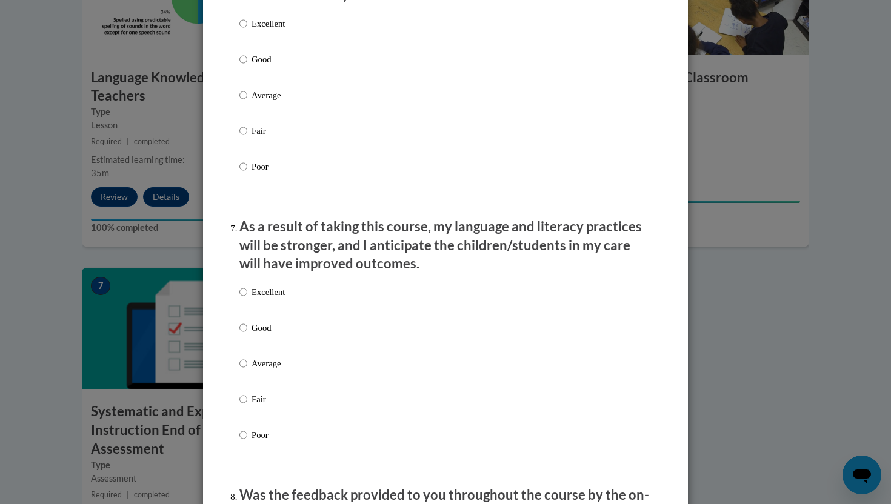
scroll to position [1403, 0]
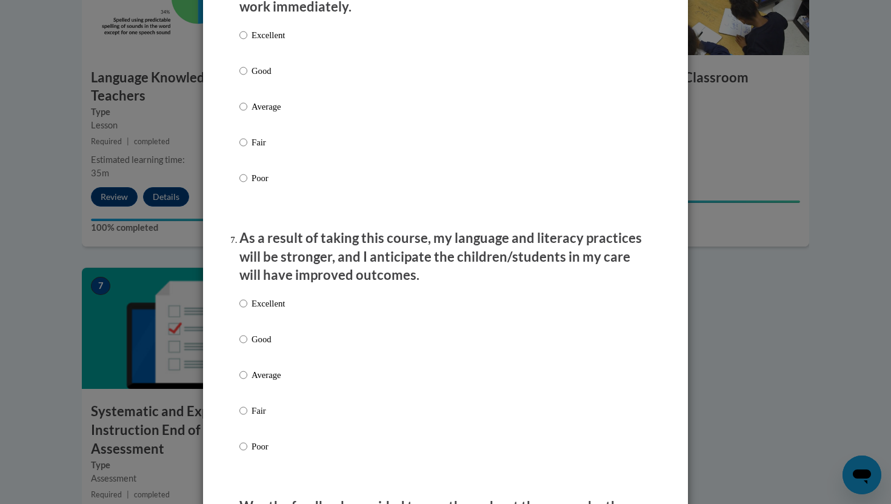
click at [259, 42] on p "Excellent" at bounding box center [267, 34] width 33 height 13
click at [247, 42] on input "Excellent" at bounding box center [243, 34] width 8 height 13
radio input "true"
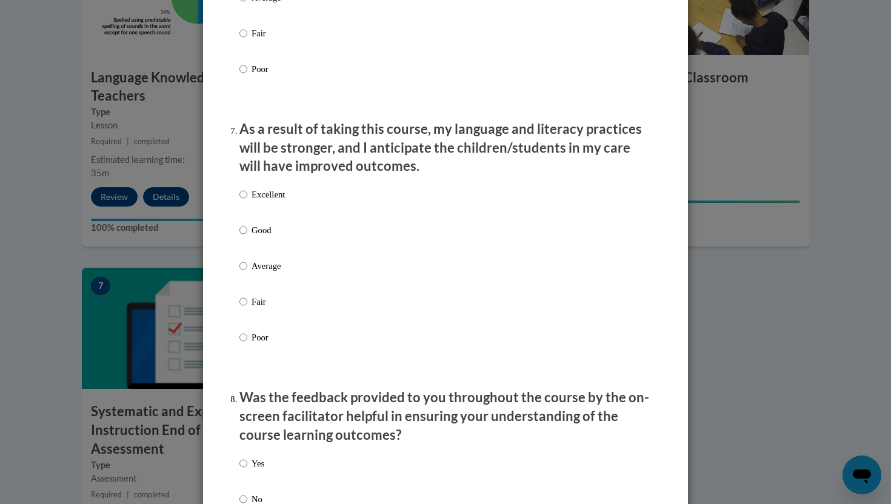
click at [267, 201] on p "Excellent" at bounding box center [267, 194] width 33 height 13
click at [247, 201] on input "Excellent" at bounding box center [243, 194] width 8 height 13
radio input "true"
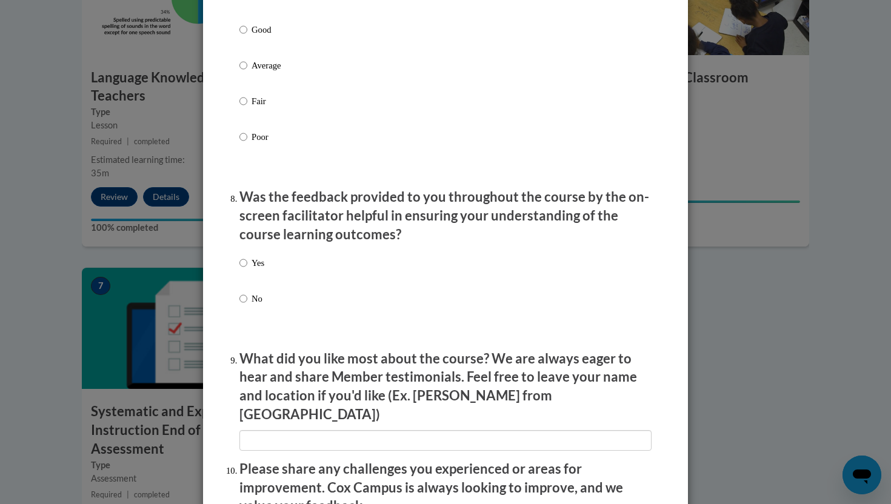
click at [254, 270] on p "Yes" at bounding box center [257, 262] width 13 height 13
click at [247, 270] on input "Yes" at bounding box center [243, 262] width 8 height 13
radio input "true"
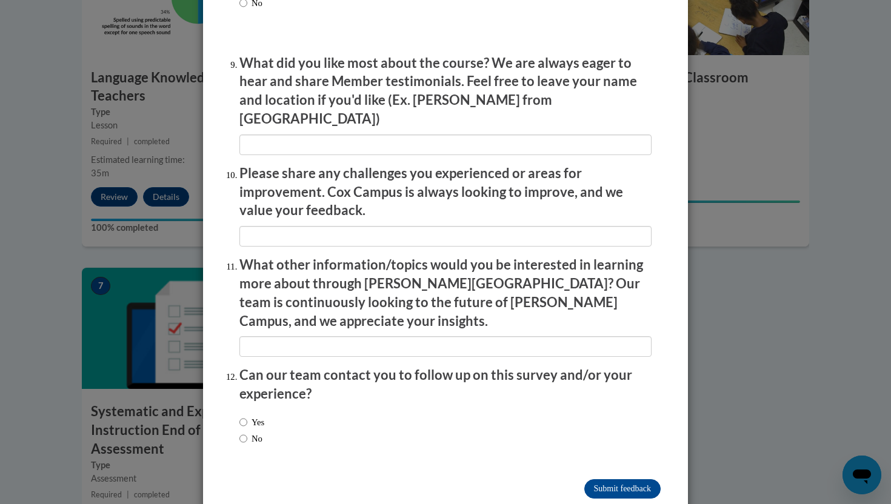
scroll to position [2017, 0]
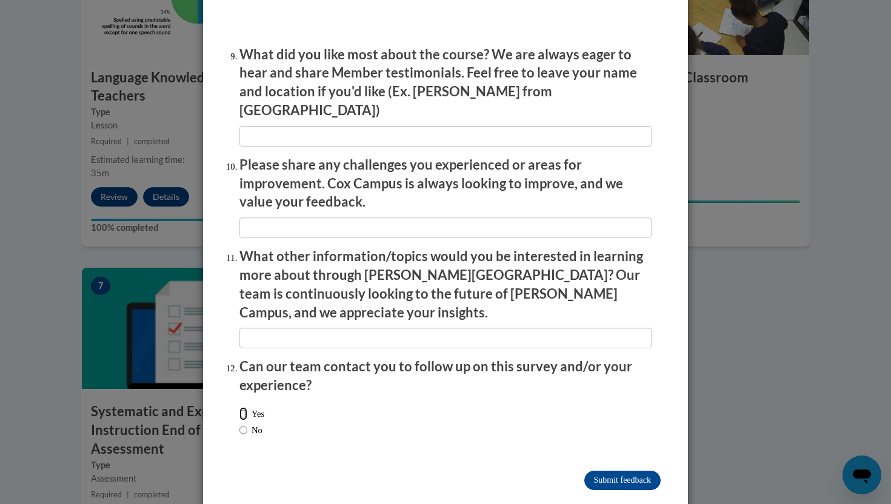
click at [242, 407] on input "Yes" at bounding box center [243, 413] width 8 height 13
radio input "true"
click at [584, 471] on input "Submit feedback" at bounding box center [622, 480] width 76 height 19
